Goal: Task Accomplishment & Management: Complete application form

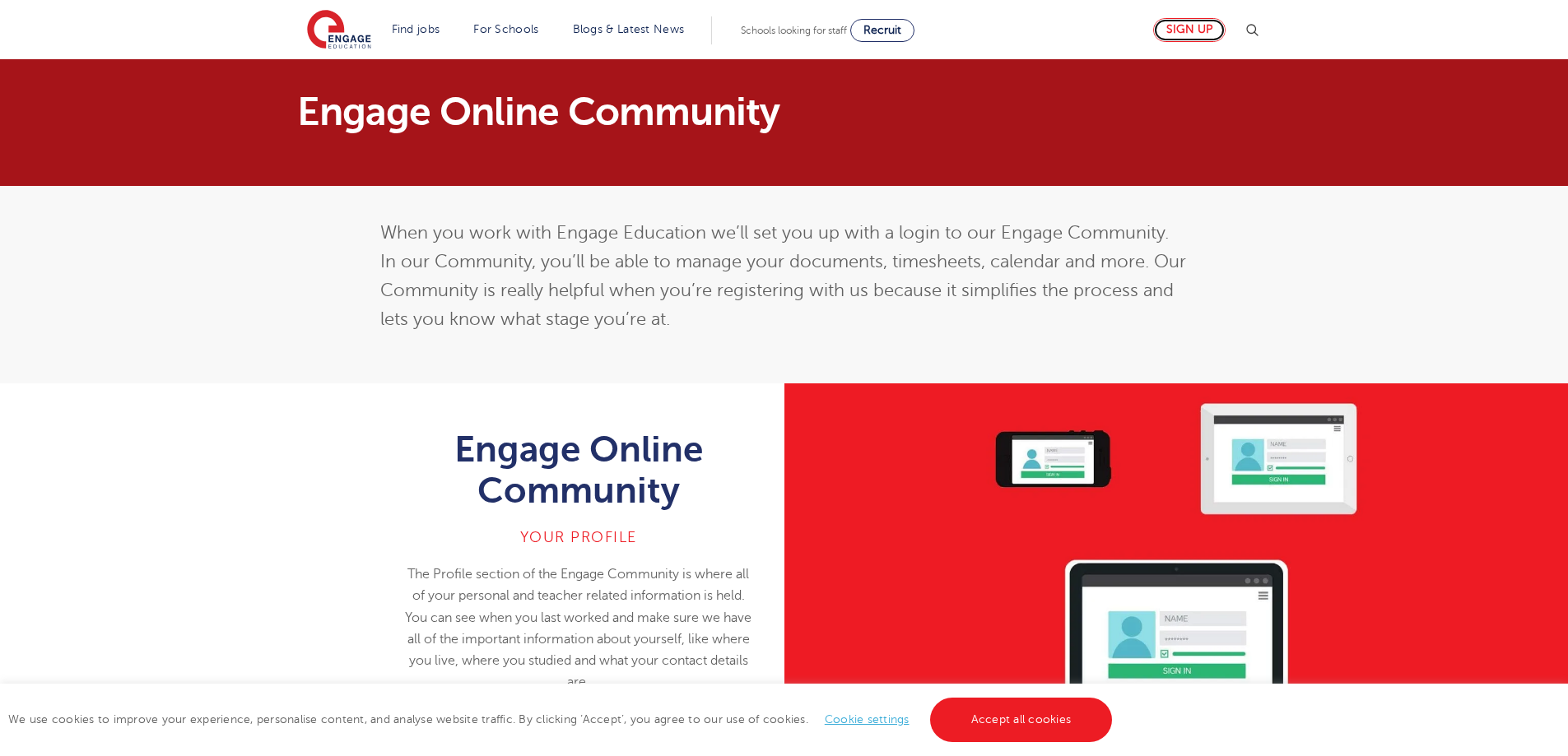
click at [1182, 22] on link "Sign up" at bounding box center [1189, 29] width 72 height 24
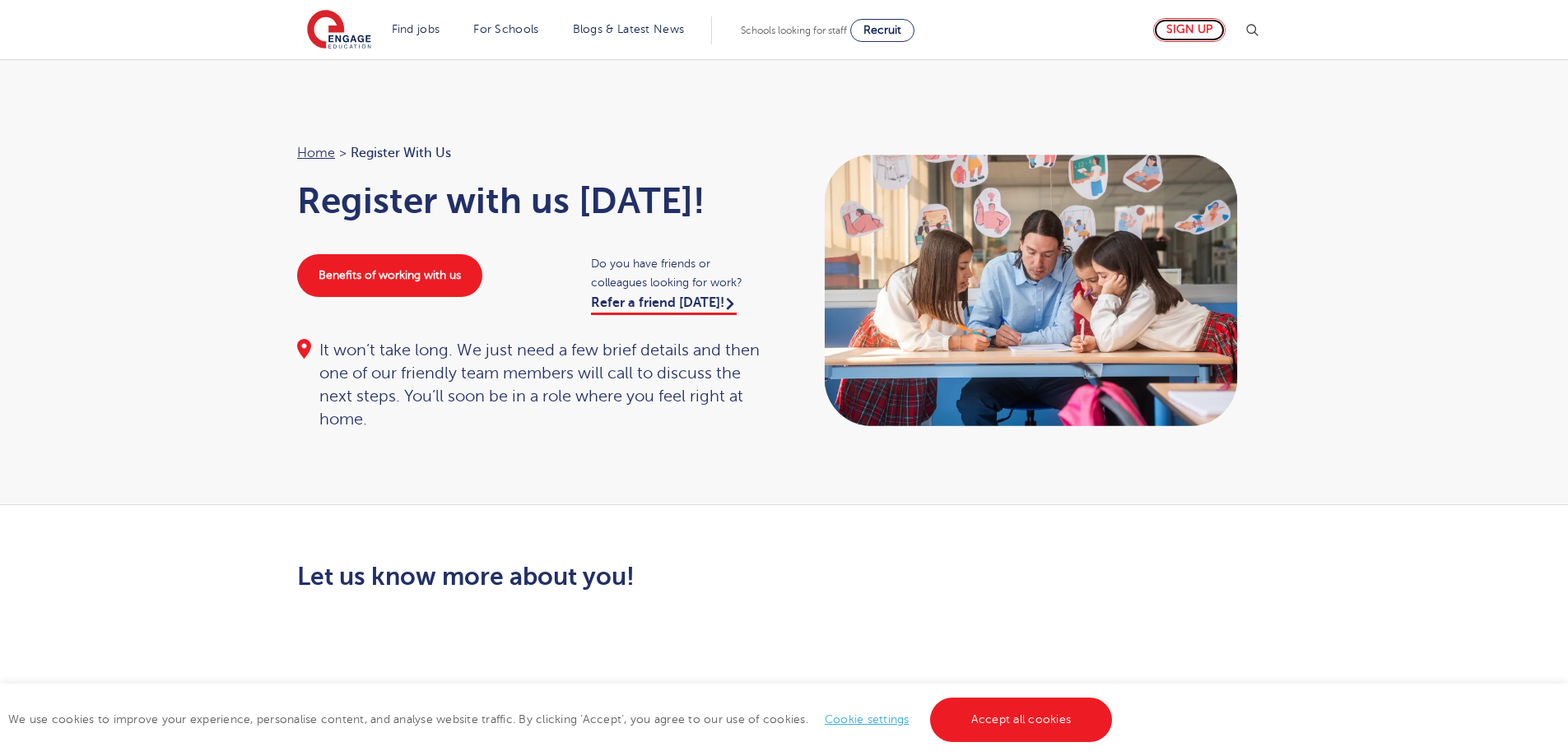
click at [1186, 24] on link "Sign up" at bounding box center [1189, 29] width 72 height 24
